Goal: Navigation & Orientation: Understand site structure

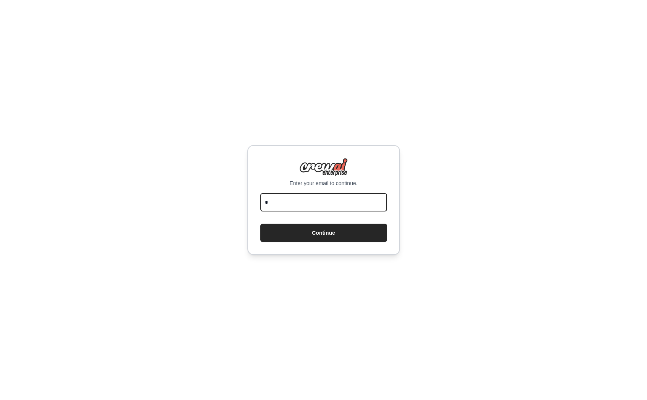
type input "**********"
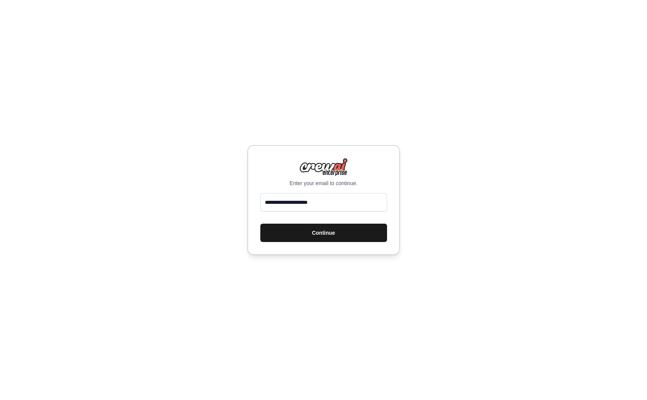
click at [312, 228] on button "Continue" at bounding box center [323, 233] width 127 height 18
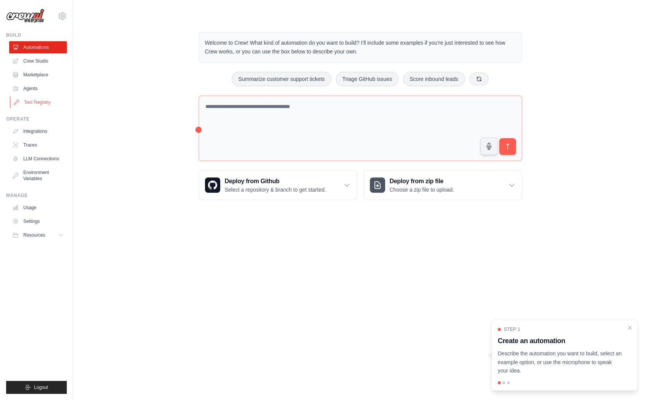
click at [39, 104] on link "Tool Registry" at bounding box center [39, 102] width 58 height 12
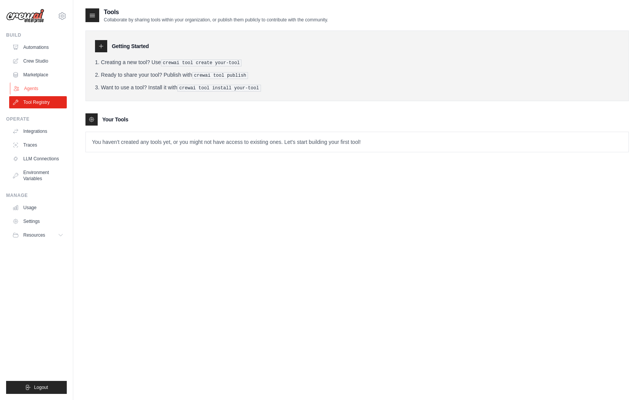
click at [32, 86] on link "Agents" at bounding box center [39, 88] width 58 height 12
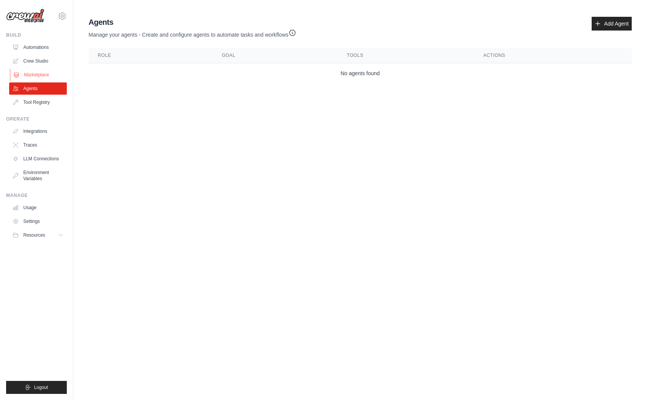
click at [40, 74] on link "Marketplace" at bounding box center [39, 75] width 58 height 12
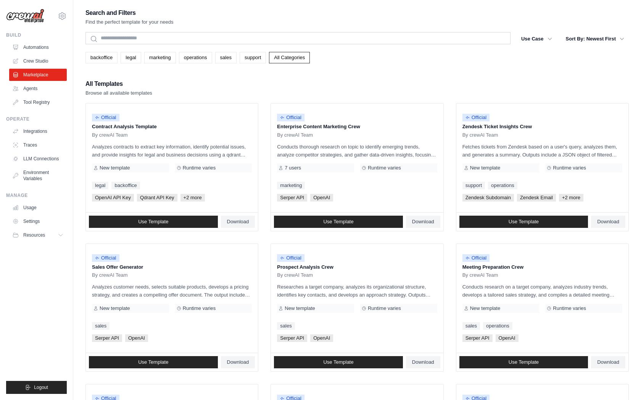
click at [25, 14] on img at bounding box center [25, 16] width 38 height 15
click at [222, 9] on div "Search and Filters Find the perfect template for your needs" at bounding box center [358, 17] width 544 height 18
